Goal: Task Accomplishment & Management: Manage account settings

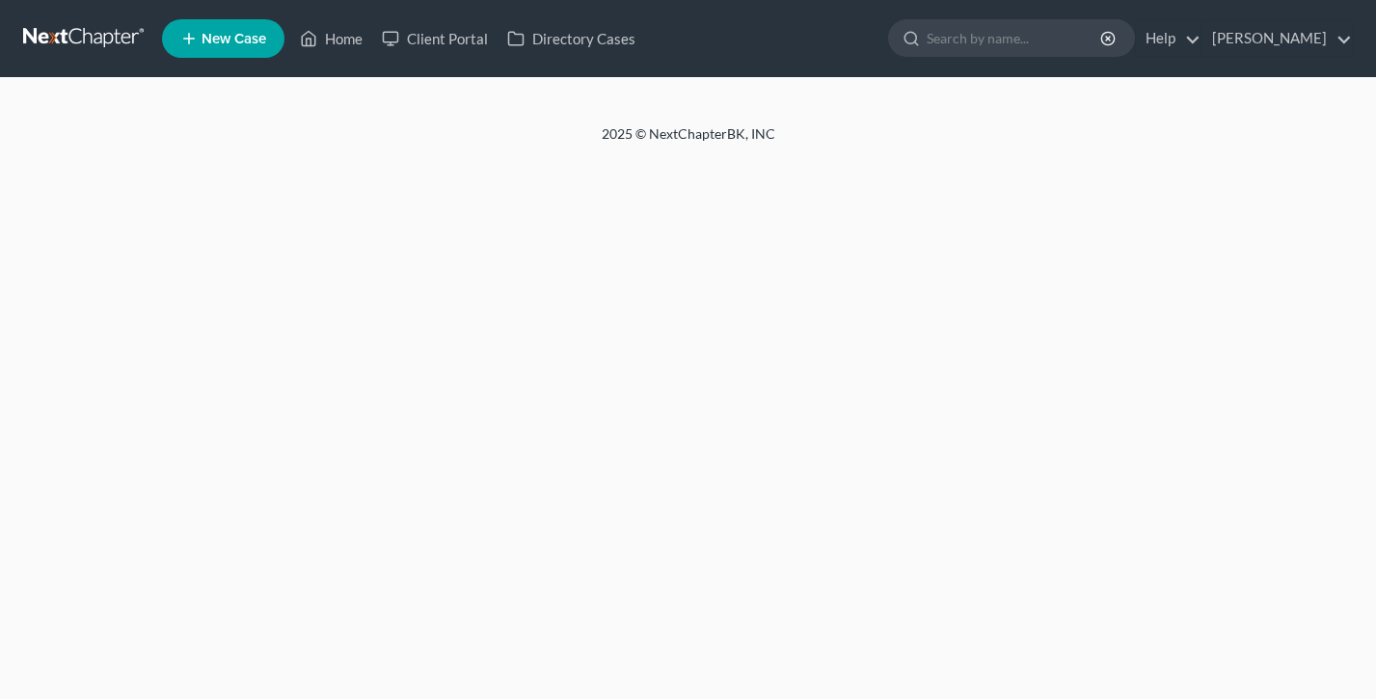
select select "18"
select select "0"
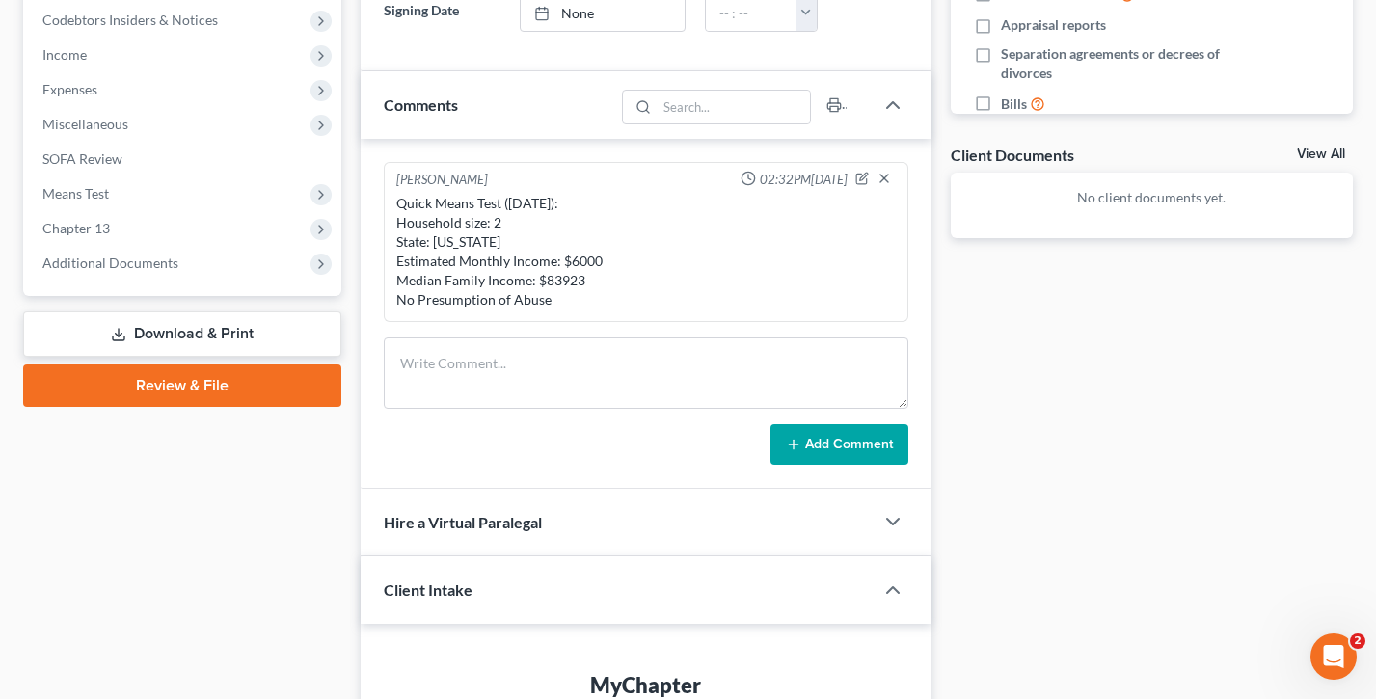
scroll to position [406, 0]
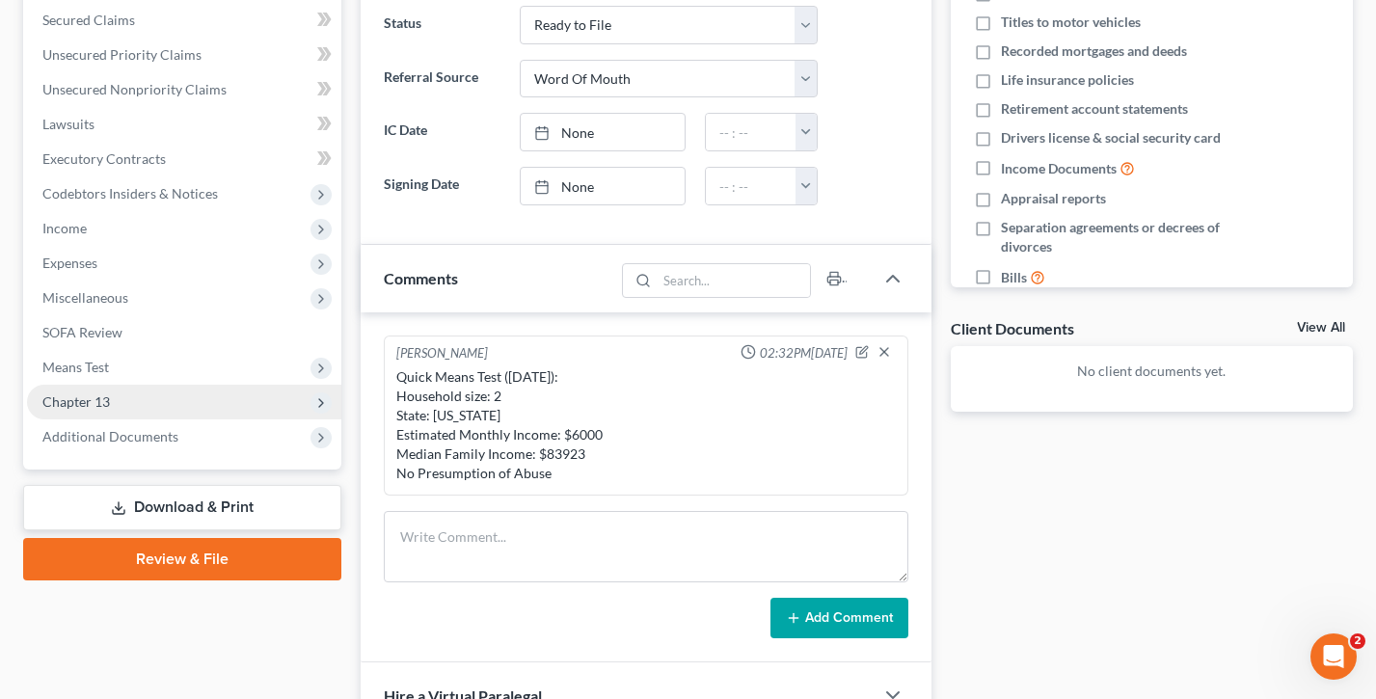
click at [145, 395] on span "Chapter 13" at bounding box center [184, 402] width 314 height 35
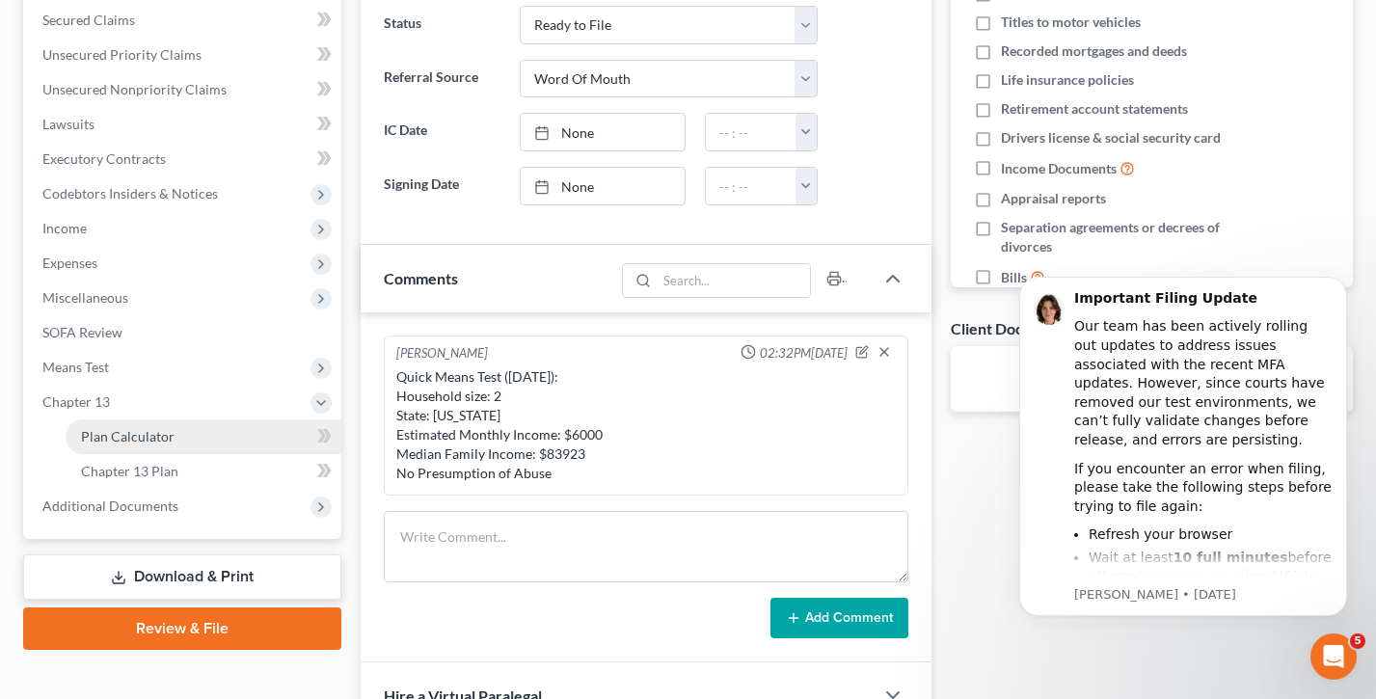
scroll to position [0, 0]
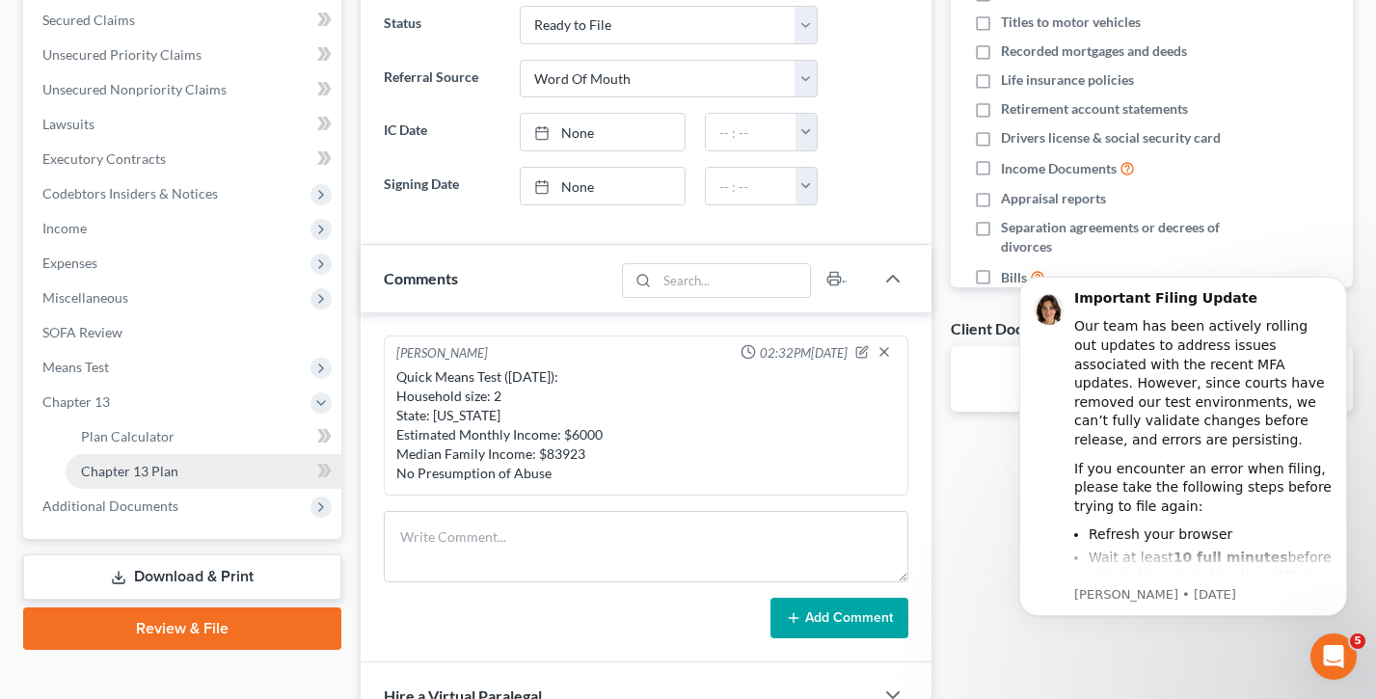
click at [172, 464] on span "Chapter 13 Plan" at bounding box center [129, 471] width 97 height 16
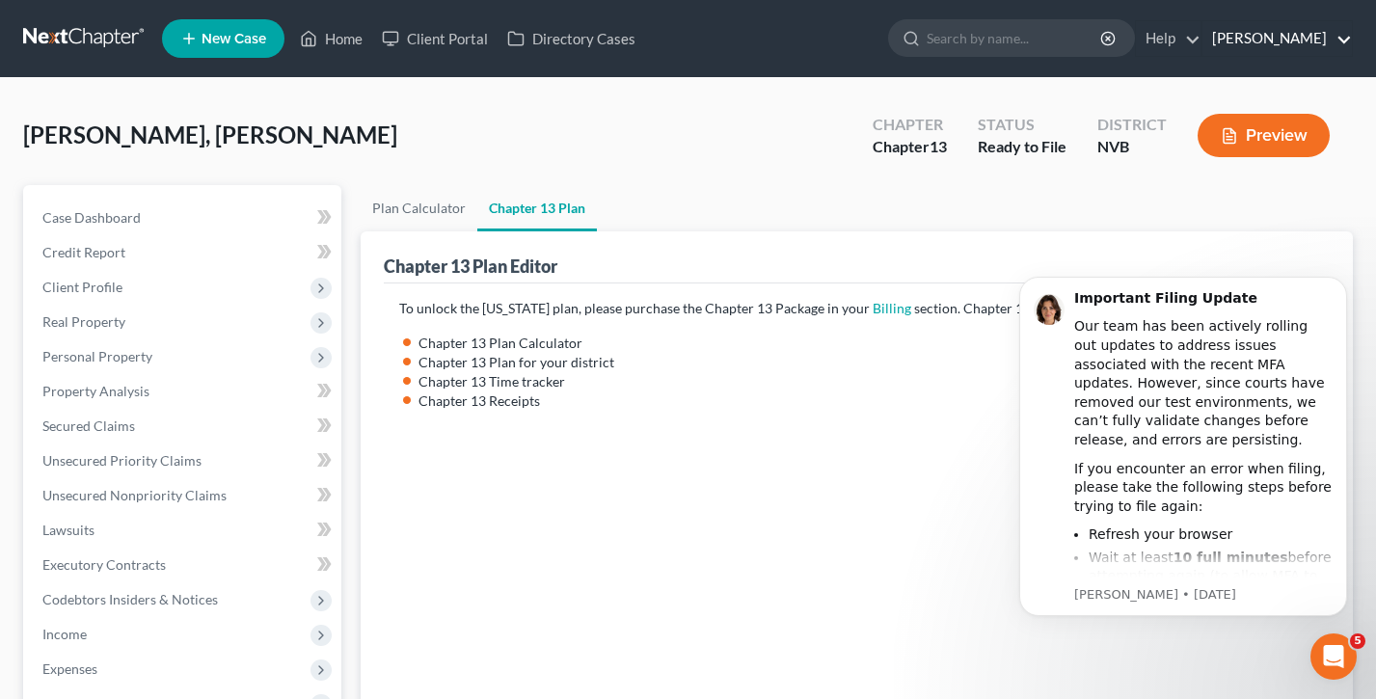
click at [1322, 30] on link "Dan Riggs" at bounding box center [1276, 38] width 149 height 35
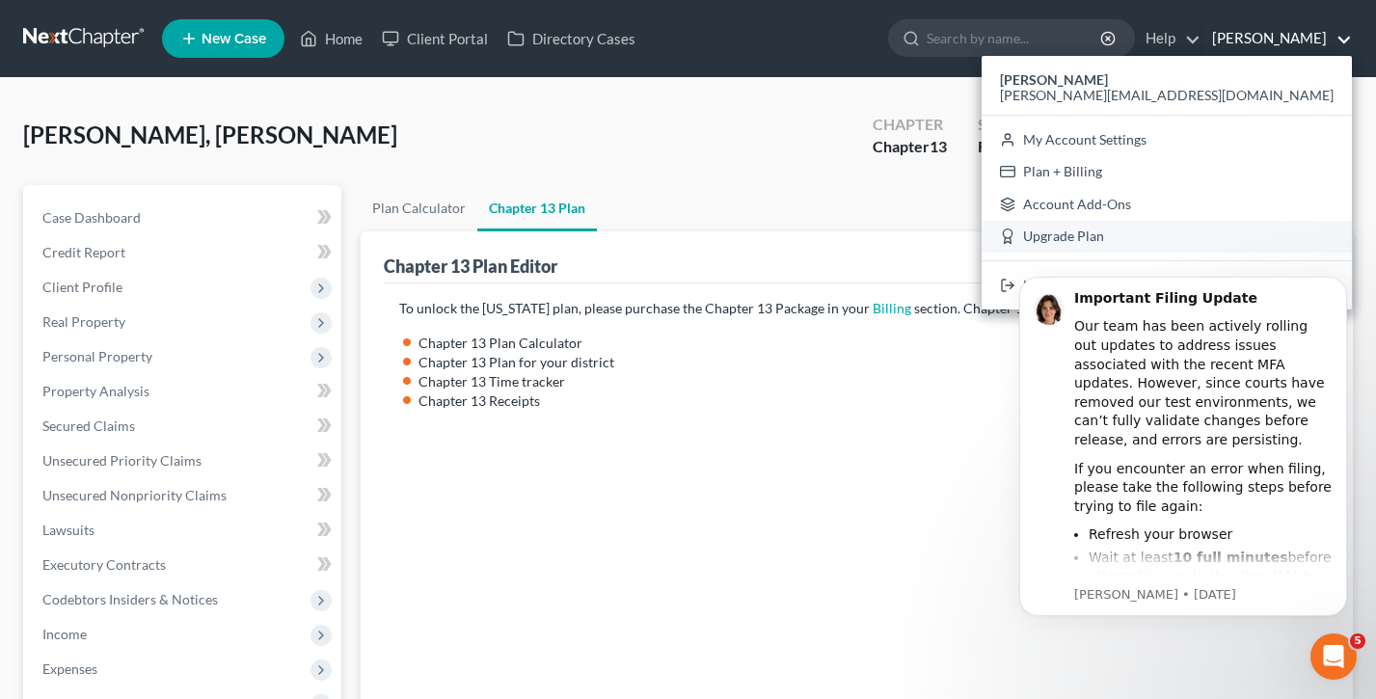
click at [1230, 237] on link "Upgrade Plan" at bounding box center [1166, 237] width 370 height 33
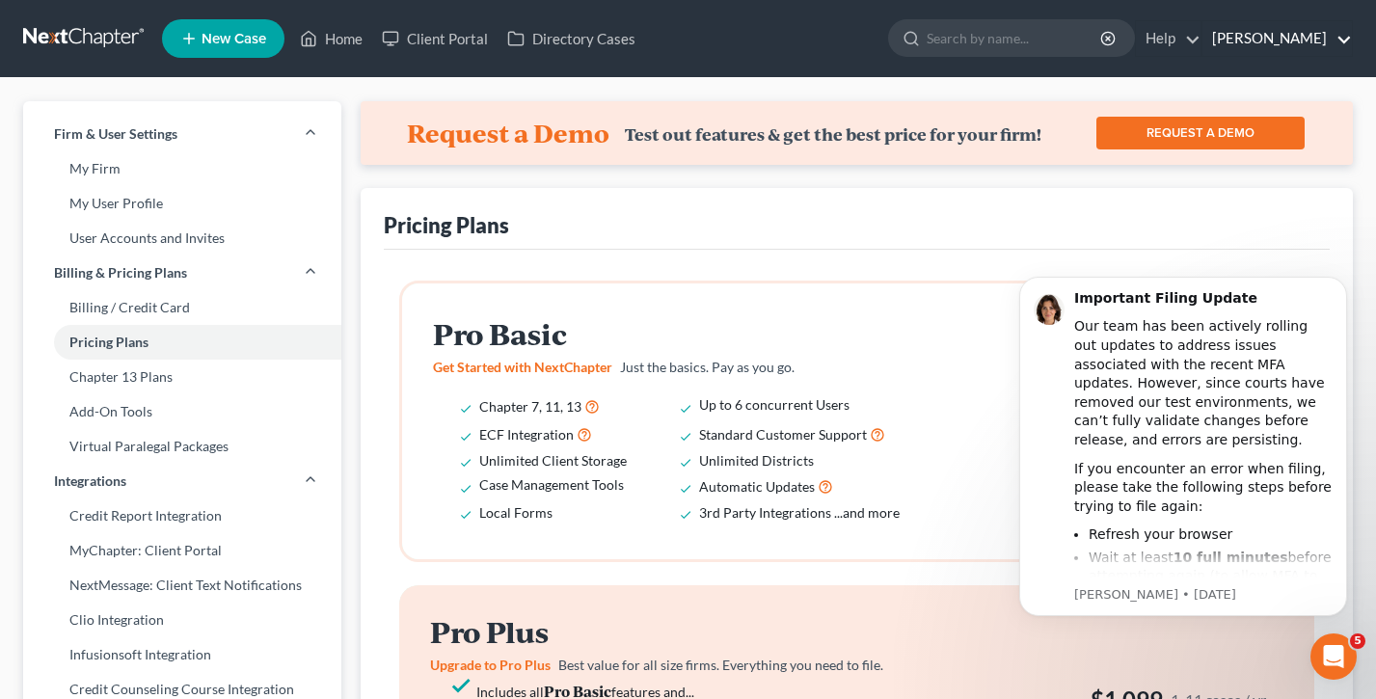
click at [1307, 34] on link "Dan Riggs" at bounding box center [1276, 38] width 149 height 35
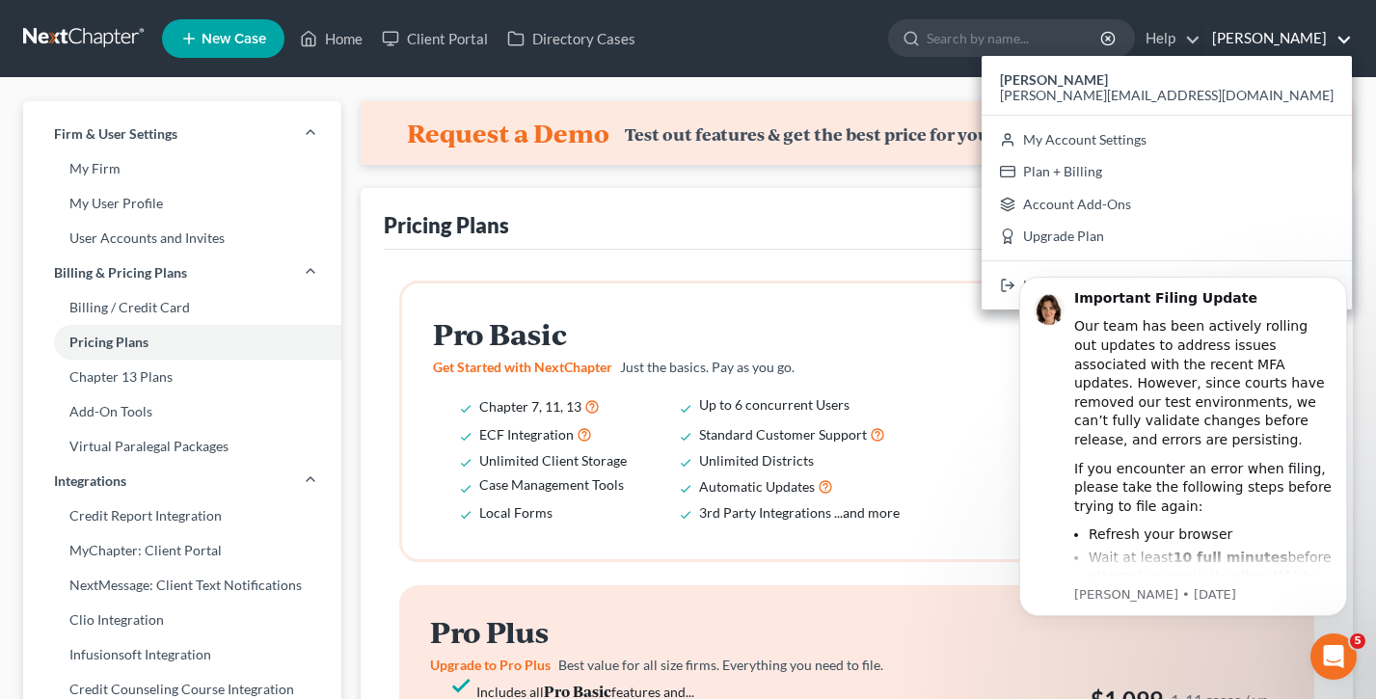
drag, startPoint x: 1338, startPoint y: 284, endPoint x: 1338, endPoint y: 339, distance: 54.9
click at [1338, 284] on icon "Dismiss notification" at bounding box center [1341, 283] width 6 height 6
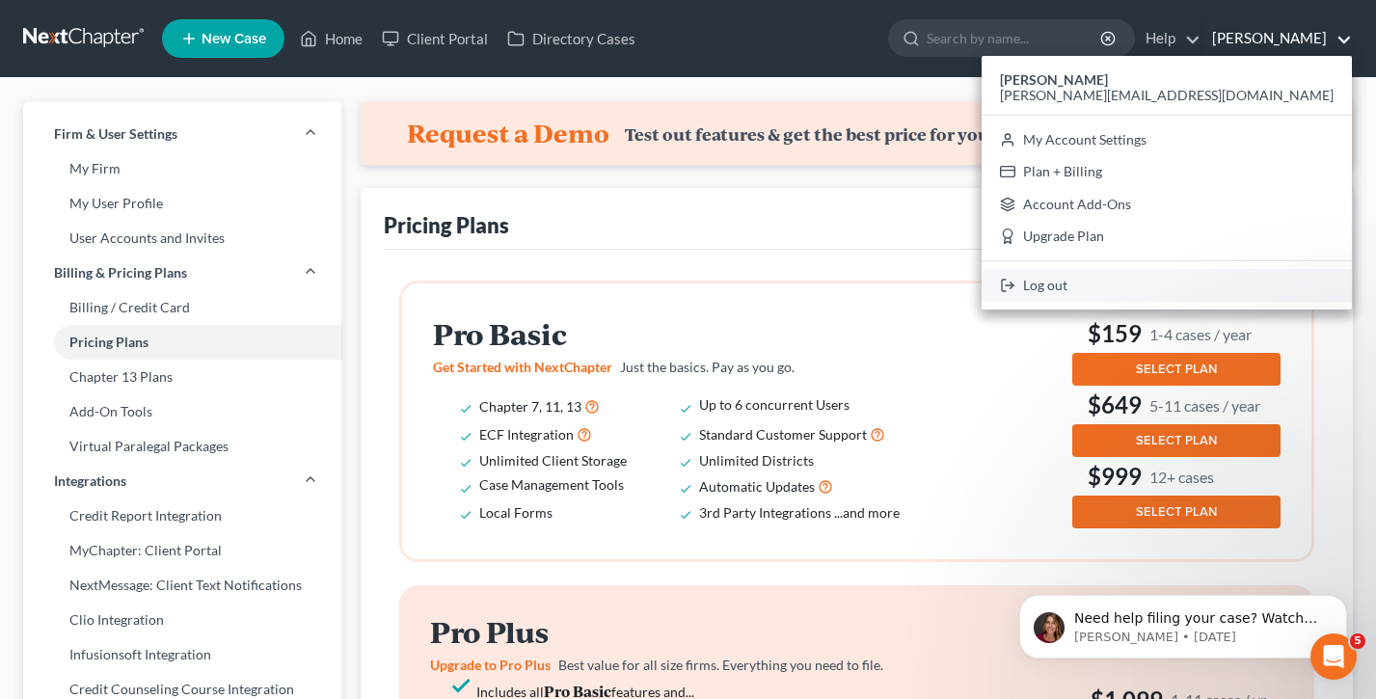
click at [1209, 288] on link "Log out" at bounding box center [1166, 285] width 370 height 33
